Goal: Task Accomplishment & Management: Use online tool/utility

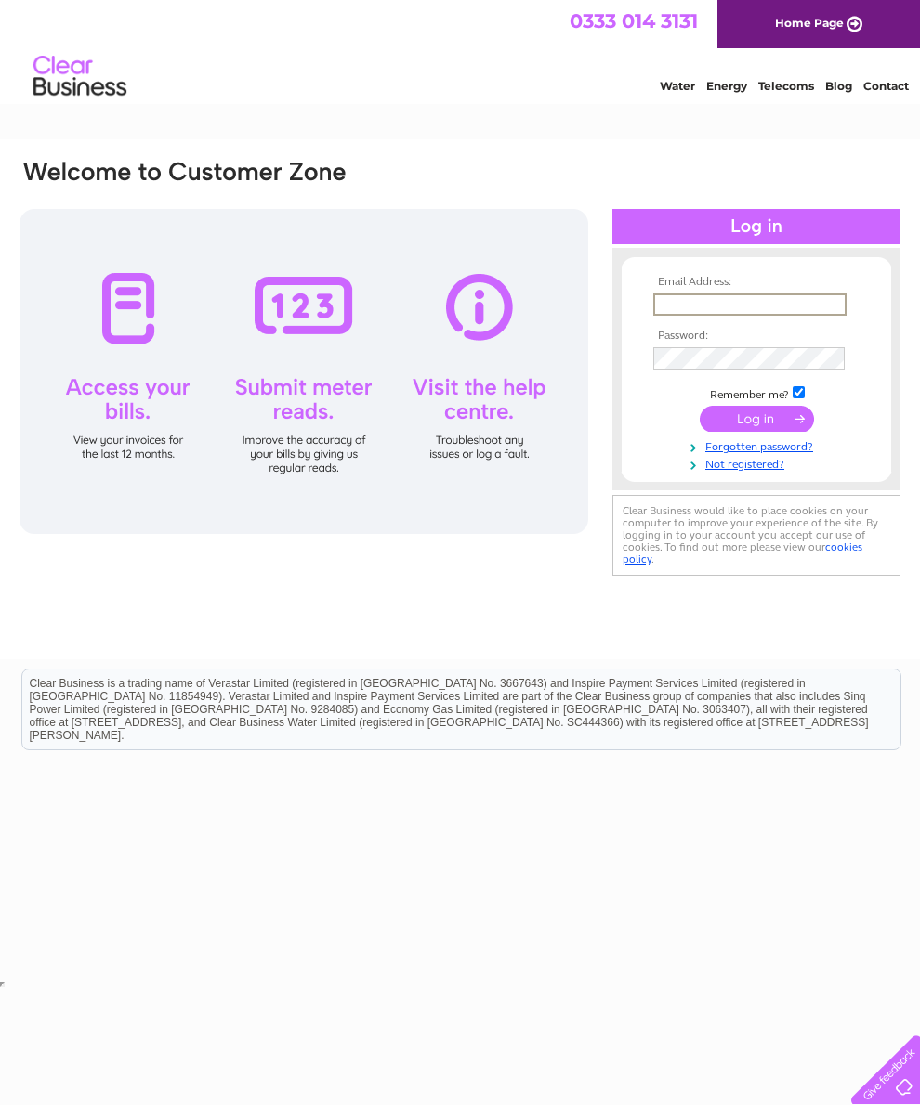
type input "Moragr@rocketmail.com"
click at [756, 425] on input "submit" at bounding box center [757, 419] width 114 height 26
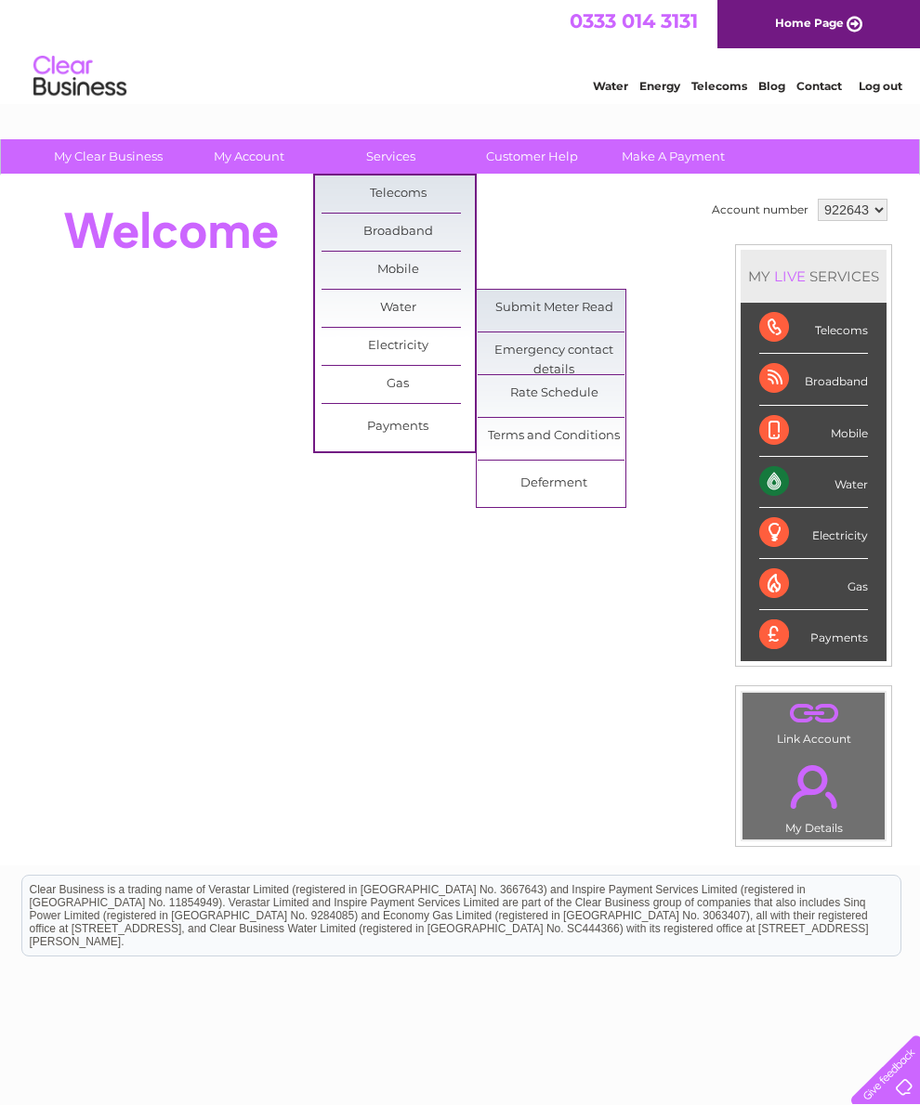
click at [591, 303] on link "Submit Meter Read" at bounding box center [553, 308] width 153 height 37
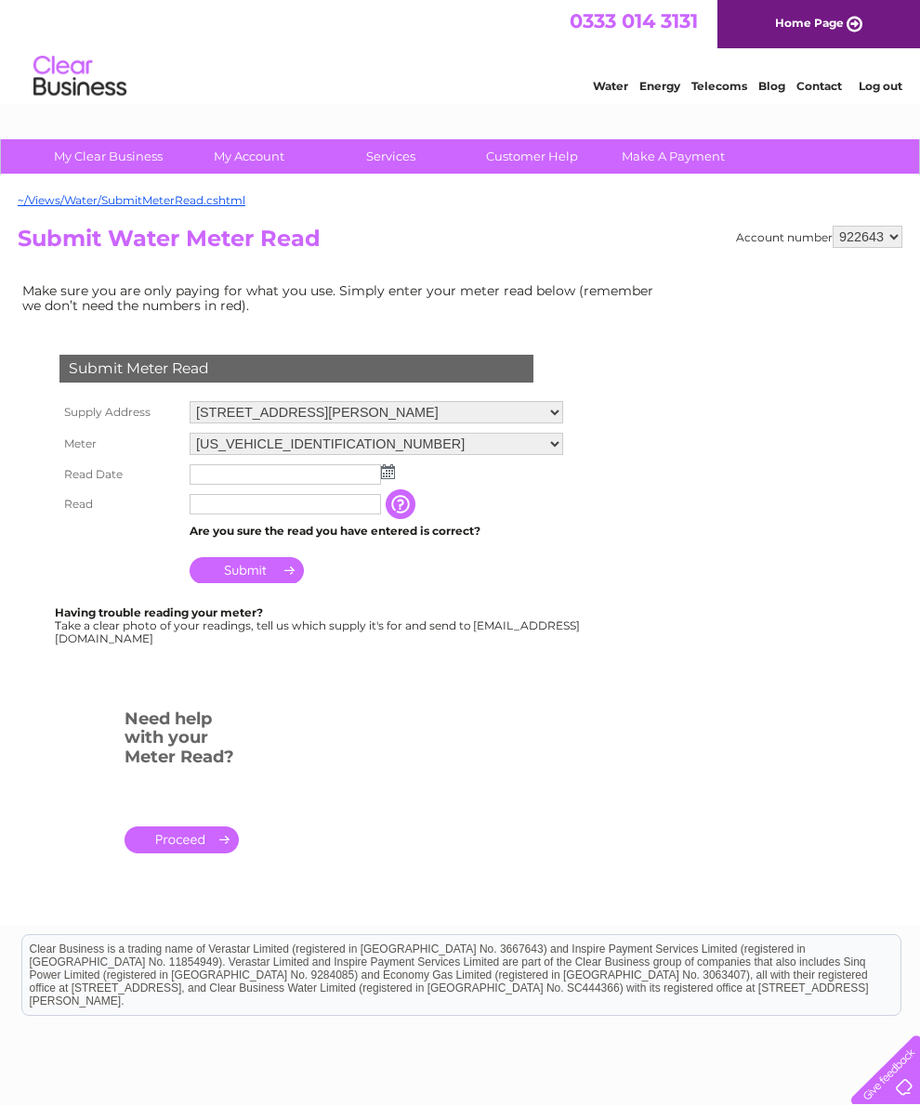
click at [364, 482] on input "text" at bounding box center [285, 474] width 191 height 20
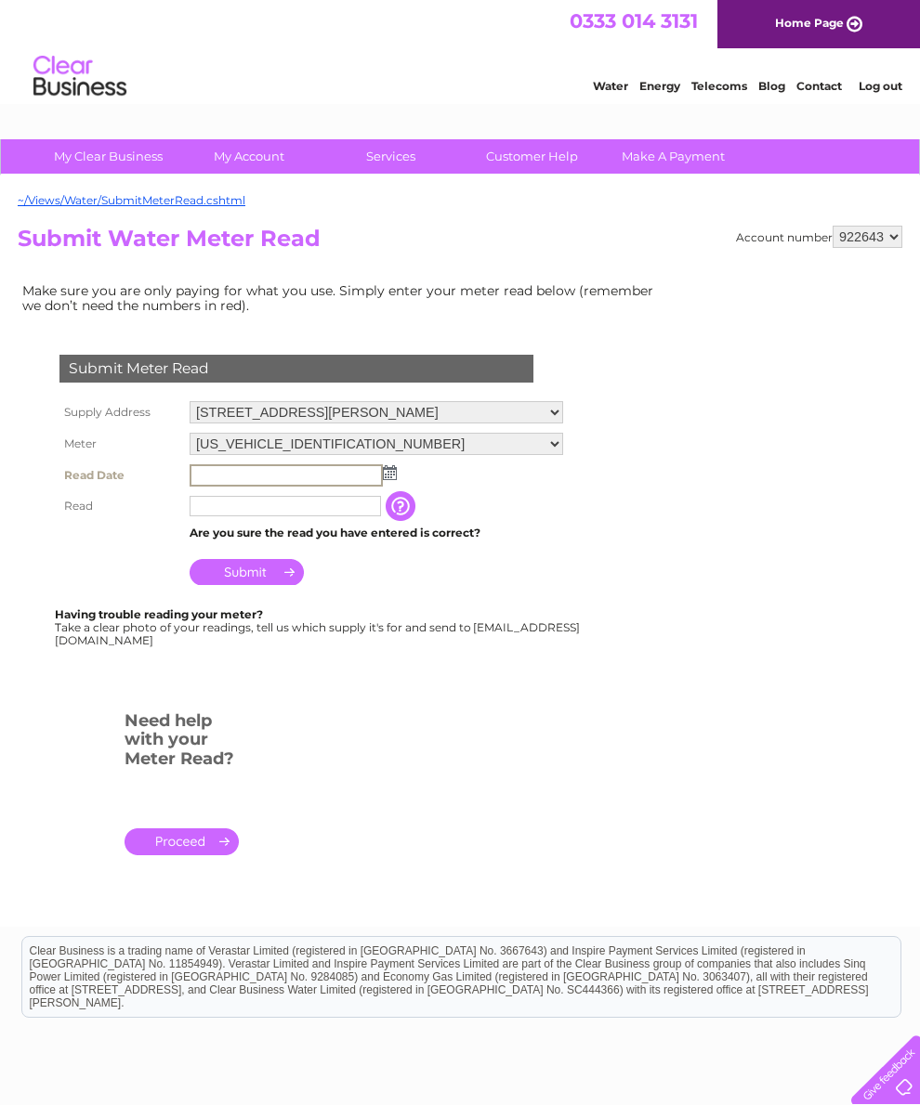
click at [377, 484] on input "text" at bounding box center [286, 475] width 193 height 22
click at [375, 486] on input "text" at bounding box center [286, 475] width 193 height 22
click at [387, 477] on img at bounding box center [390, 472] width 14 height 15
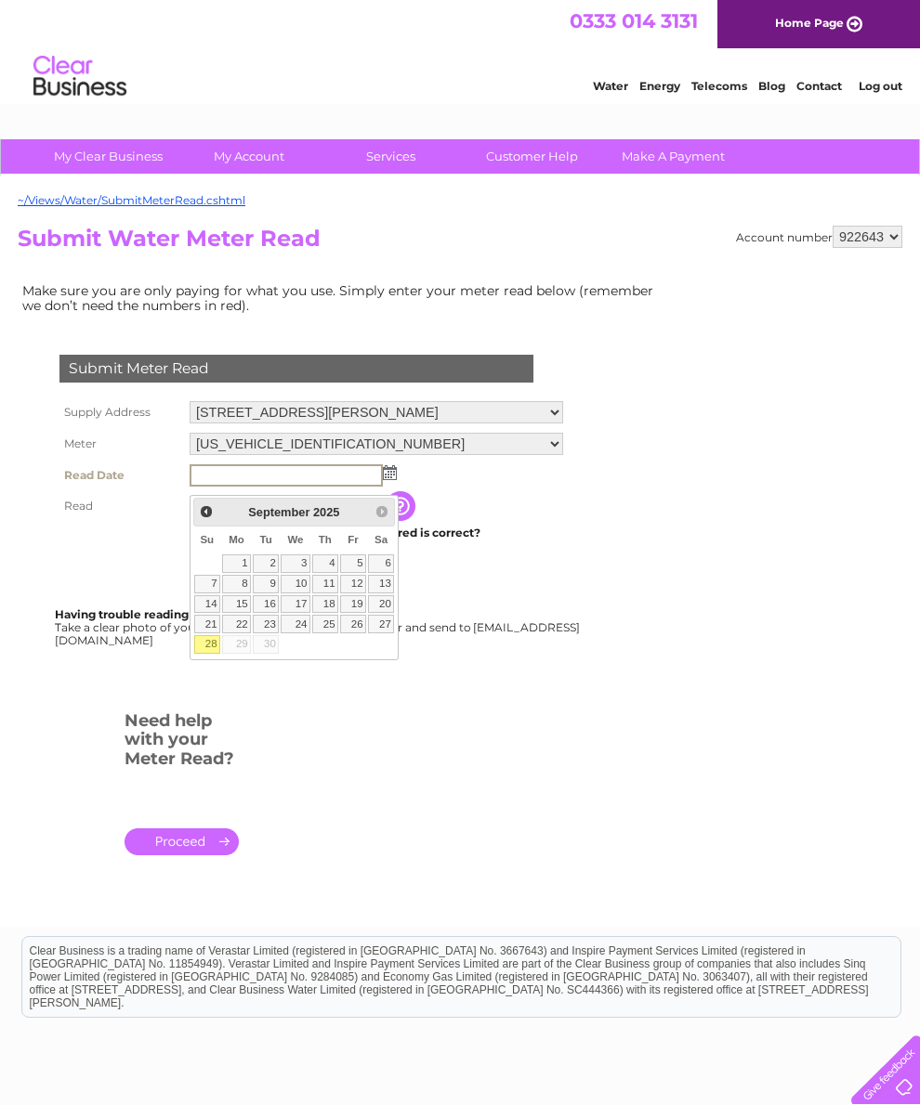
click at [205, 652] on link "28" at bounding box center [207, 644] width 26 height 19
type input "2025/09/28"
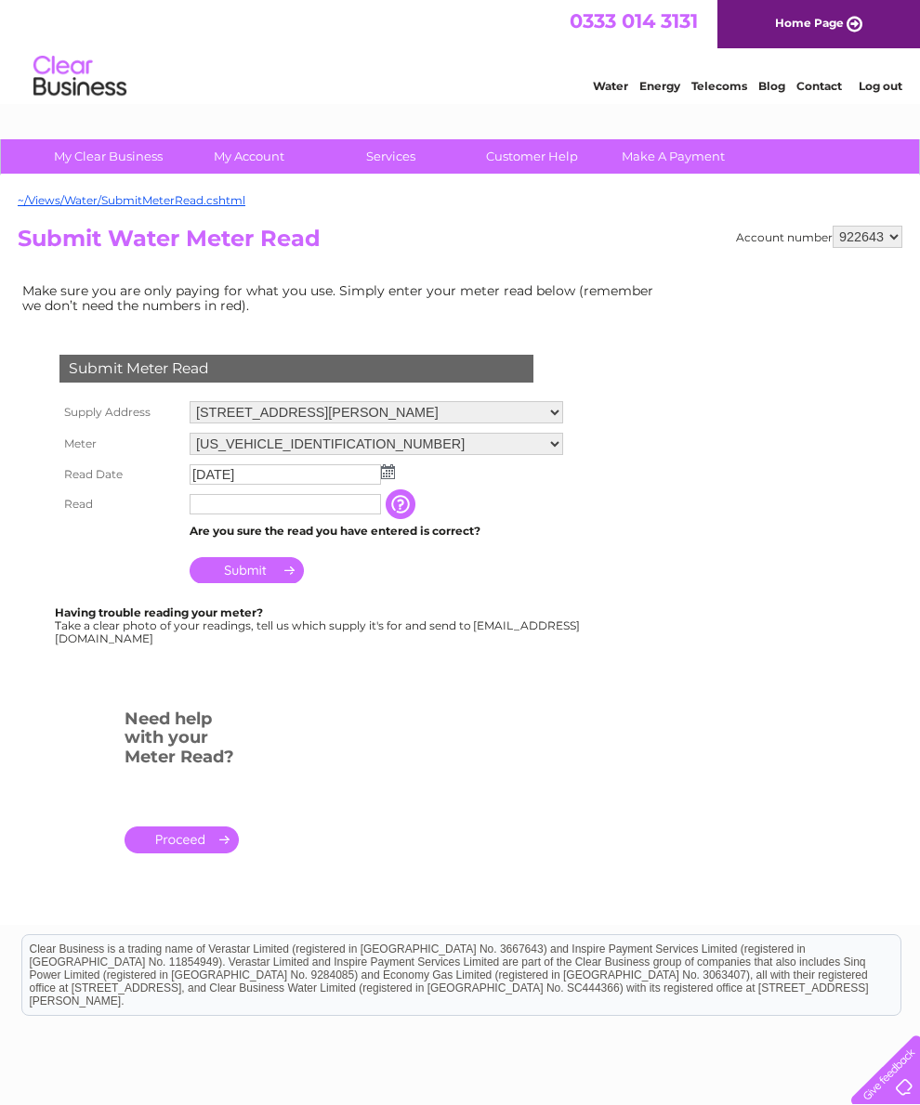
click at [318, 515] on input "text" at bounding box center [285, 504] width 191 height 20
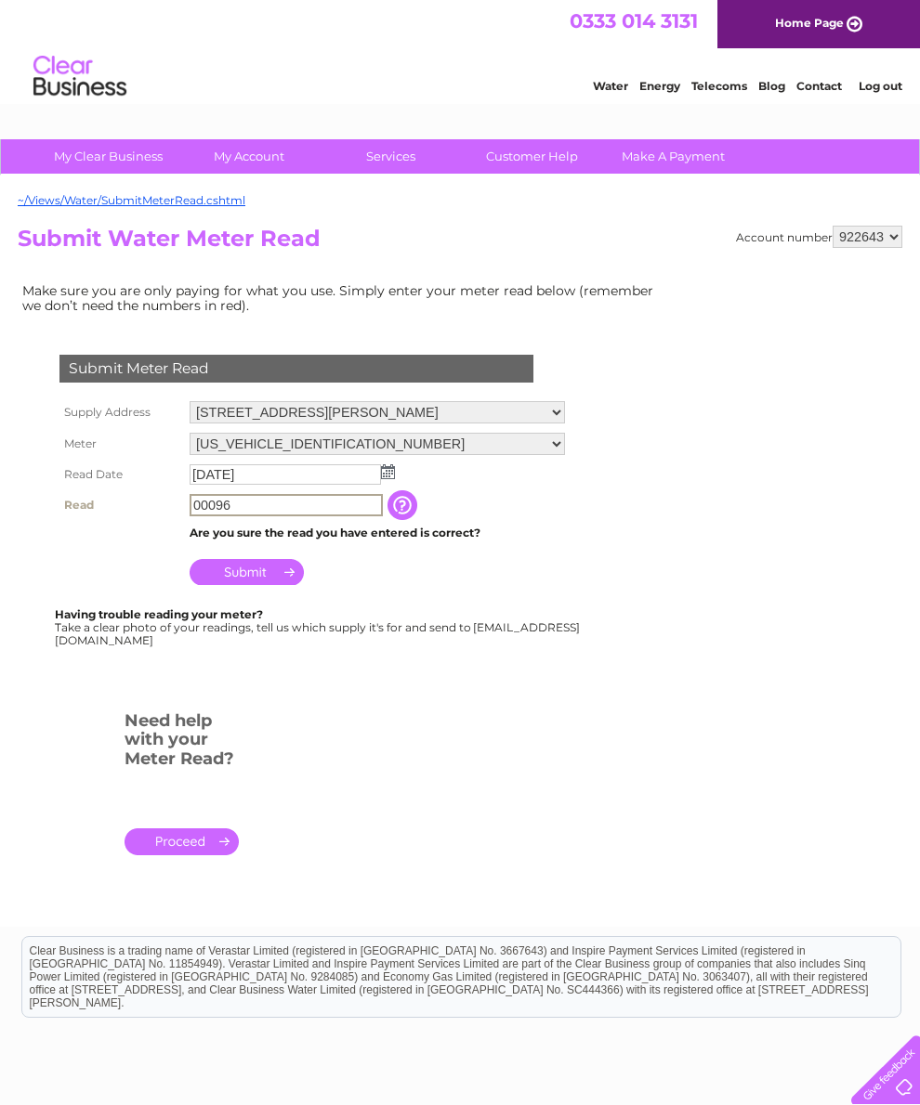
click at [256, 585] on input "Submit" at bounding box center [247, 572] width 114 height 26
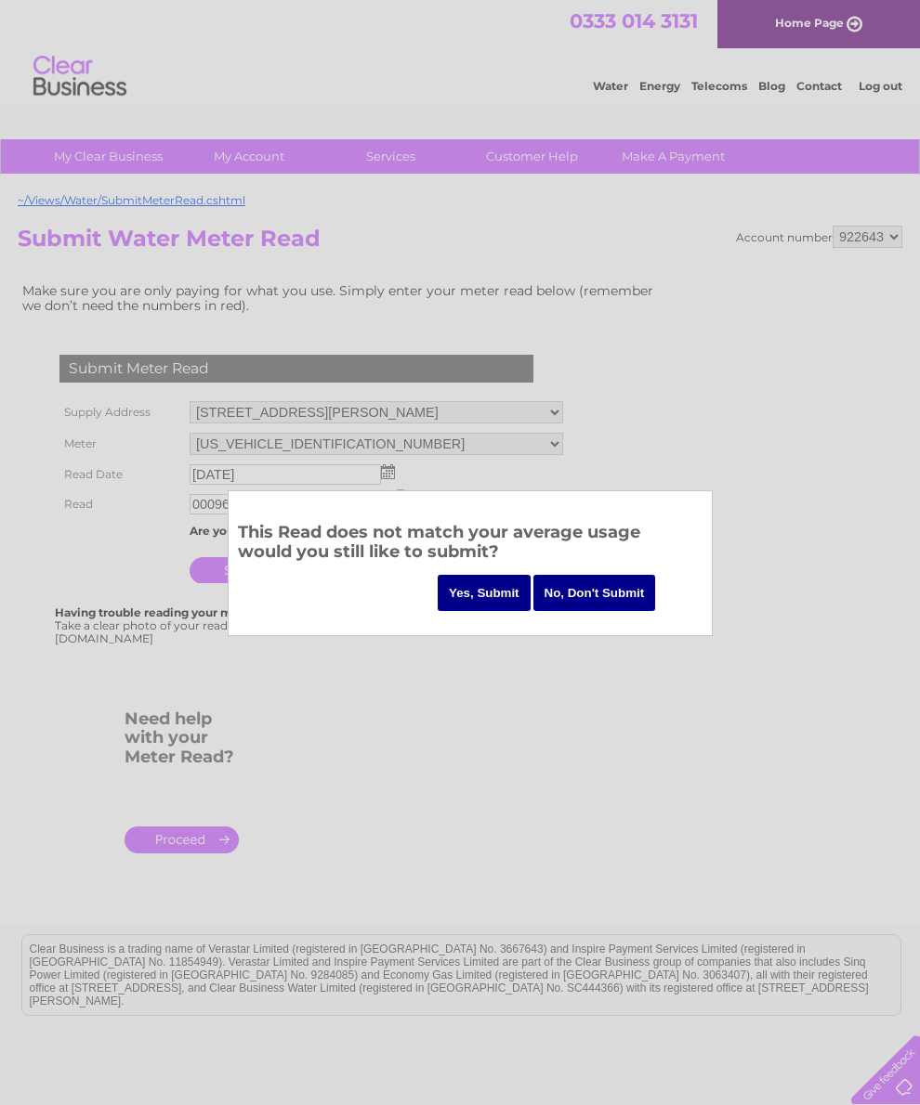
click at [604, 587] on input "No, Don't Submit" at bounding box center [594, 593] width 123 height 36
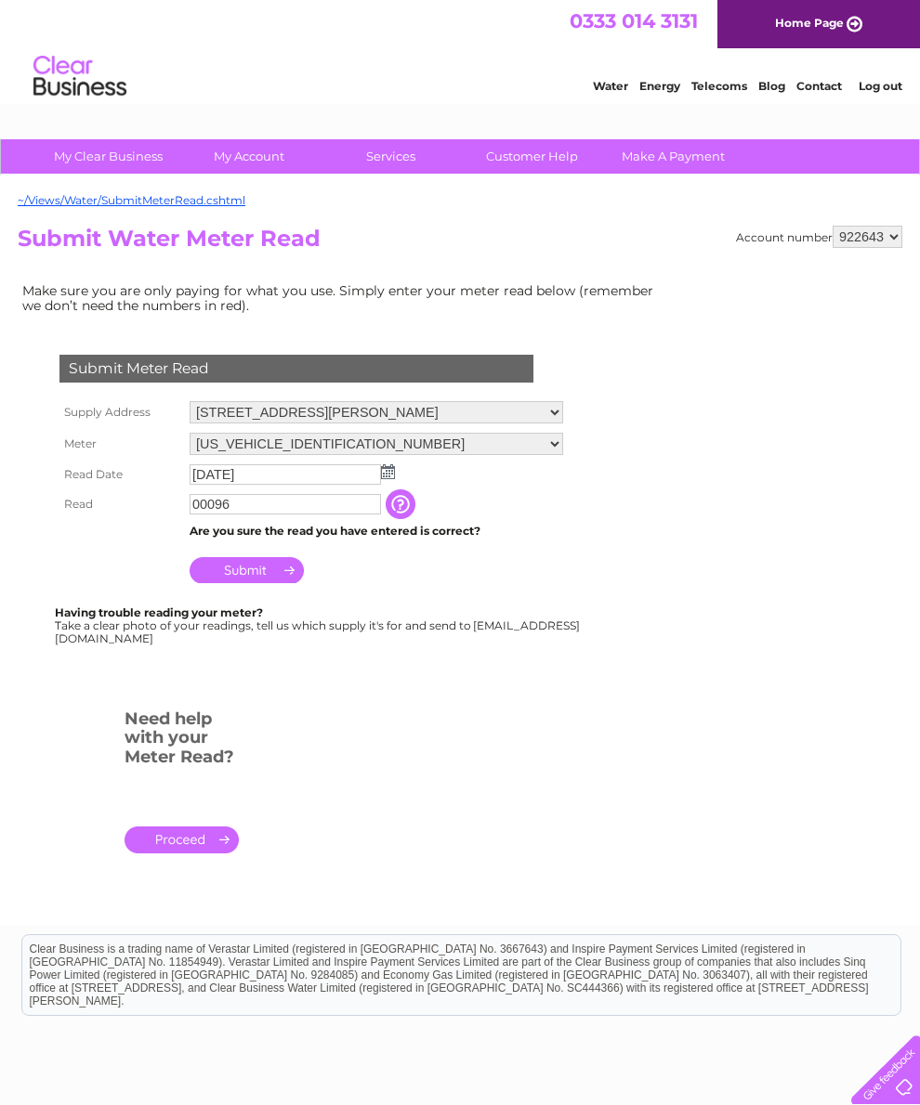
click at [309, 515] on input "00096" at bounding box center [285, 504] width 191 height 20
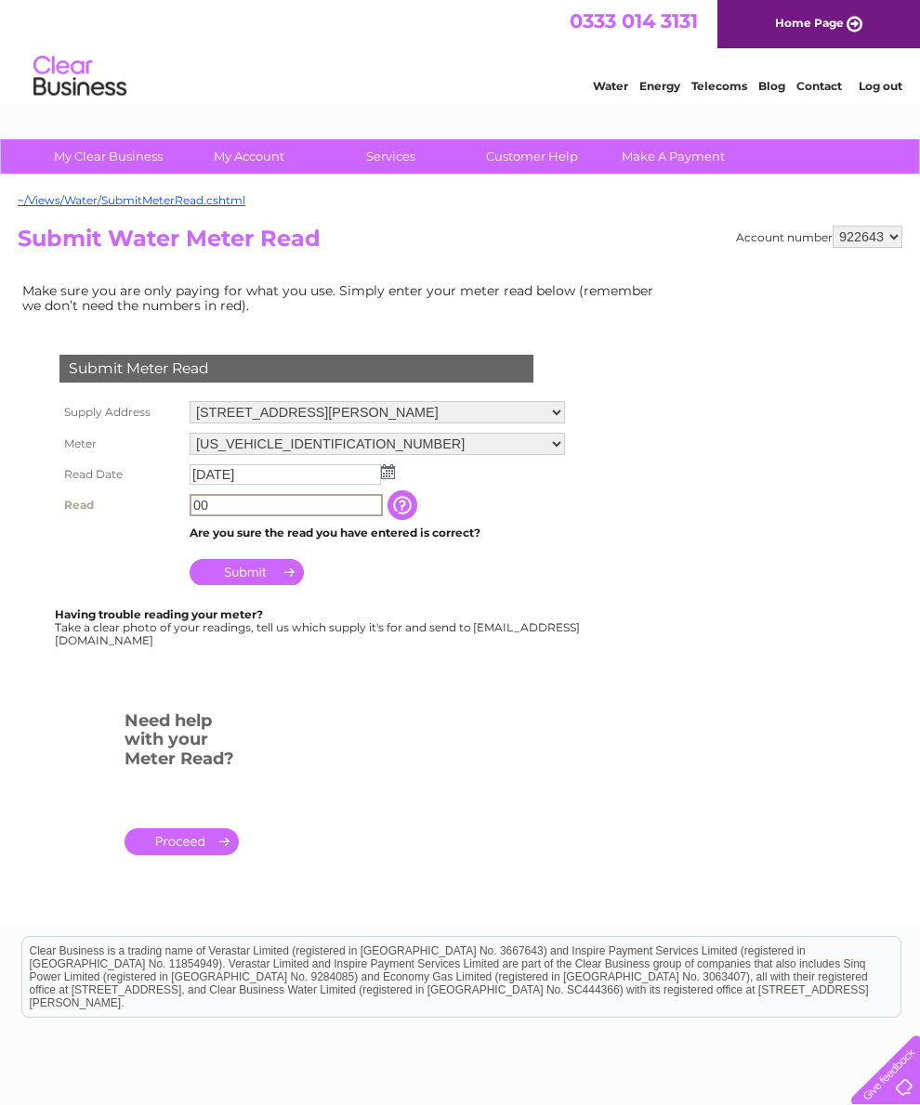
type input "0"
